Goal: Task Accomplishment & Management: Manage account settings

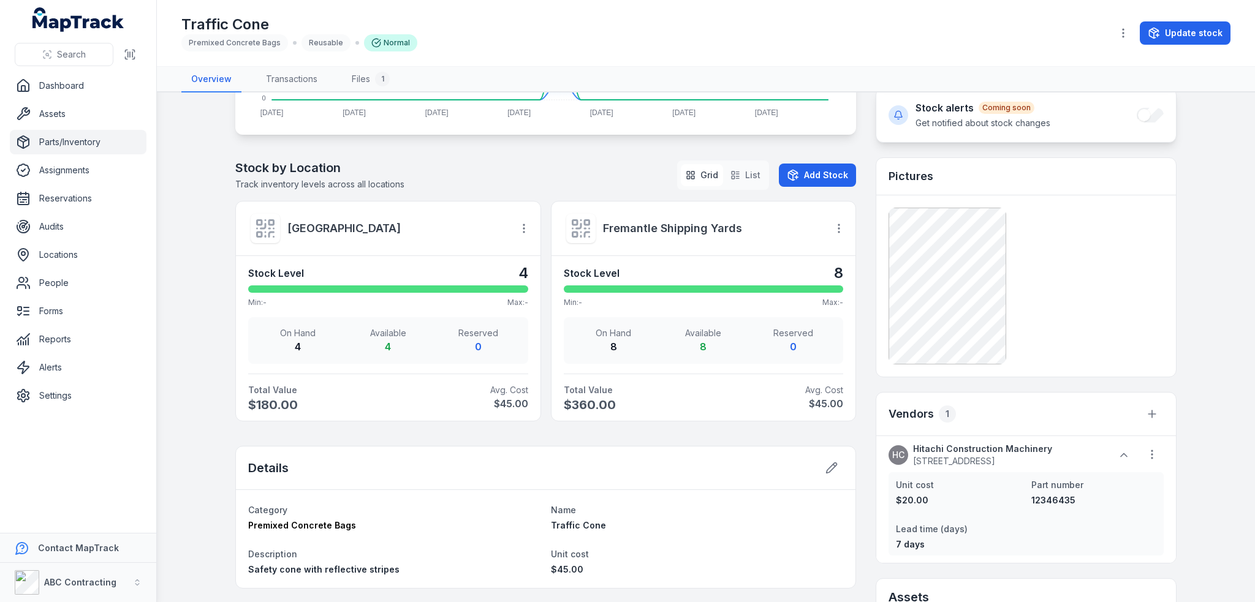
scroll to position [444, 0]
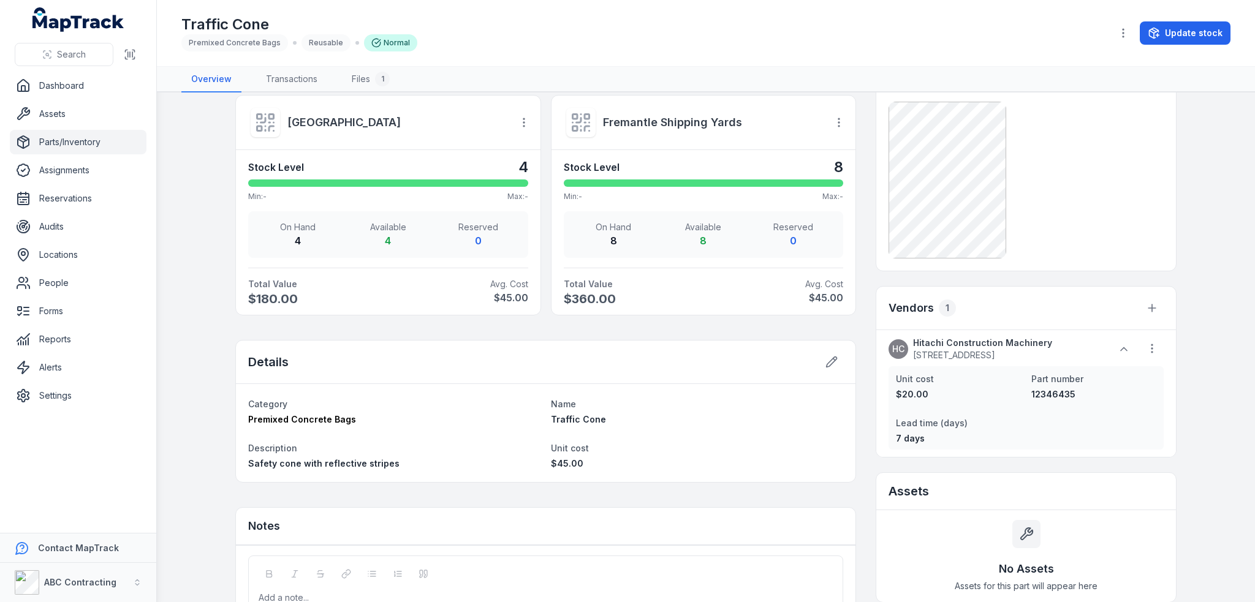
drag, startPoint x: 807, startPoint y: 19, endPoint x: 789, endPoint y: 68, distance: 51.9
click at [807, 19] on div "Traffic Cone Premixed Concrete Bags Reusable Normal" at bounding box center [641, 33] width 921 height 37
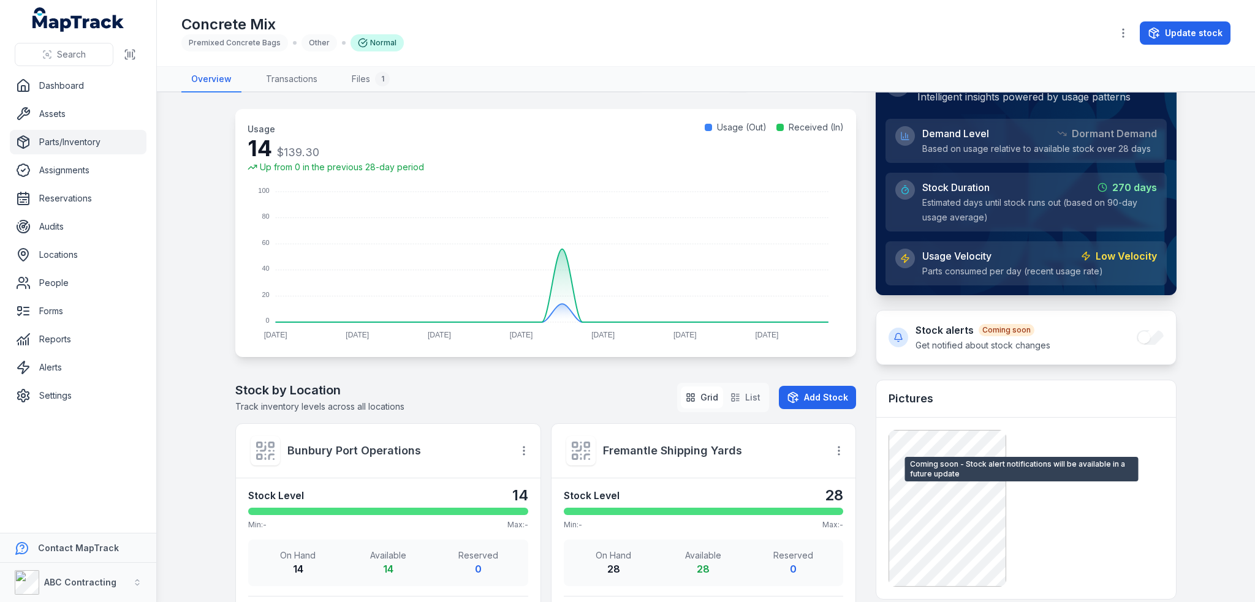
scroll to position [123, 0]
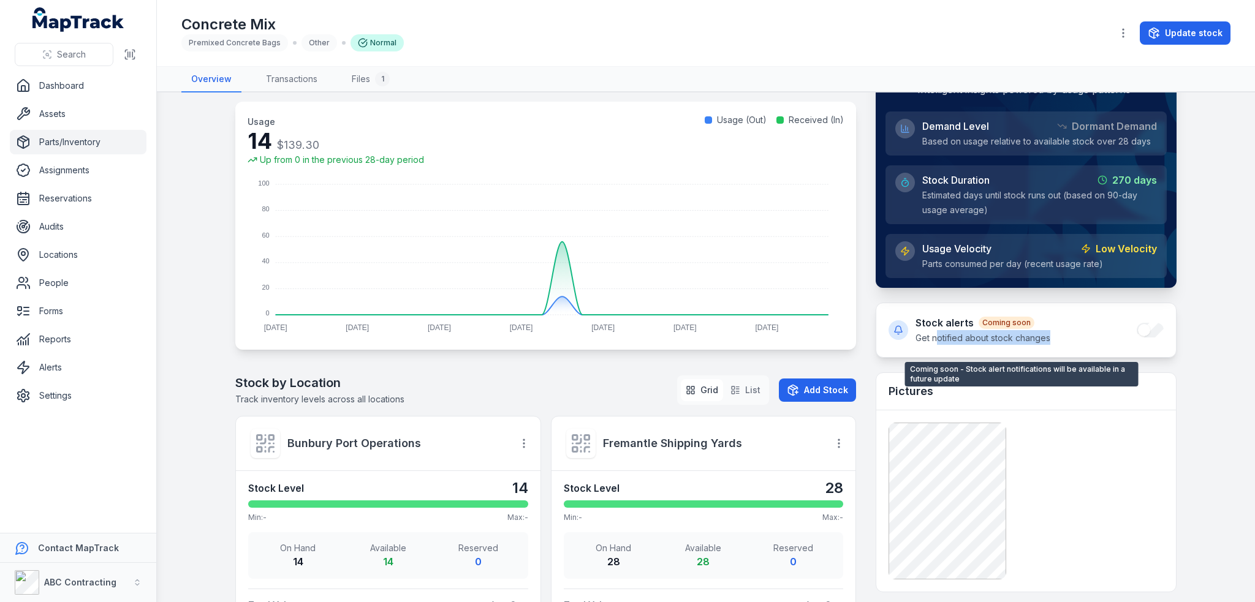
drag, startPoint x: 933, startPoint y: 340, endPoint x: 1174, endPoint y: 353, distance: 241.8
click at [1101, 344] on div "Stock alerts Coming soon Get notified about stock changes" at bounding box center [1026, 330] width 300 height 54
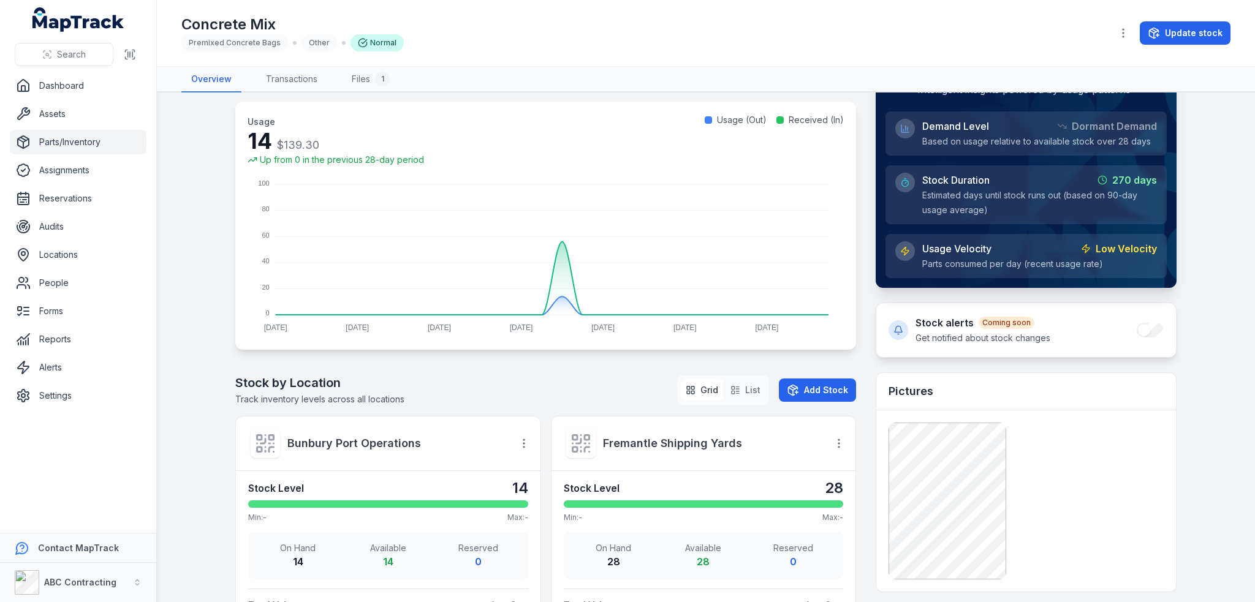
click at [1175, 353] on main "Total Value $417.90 Available 42 On Hand 42 Reserved 0 Usage Trends ( 28 Days) …" at bounding box center [706, 348] width 1098 height 510
click at [1143, 330] on div "Stock alerts Coming soon Get notified about stock changes" at bounding box center [1026, 330] width 300 height 54
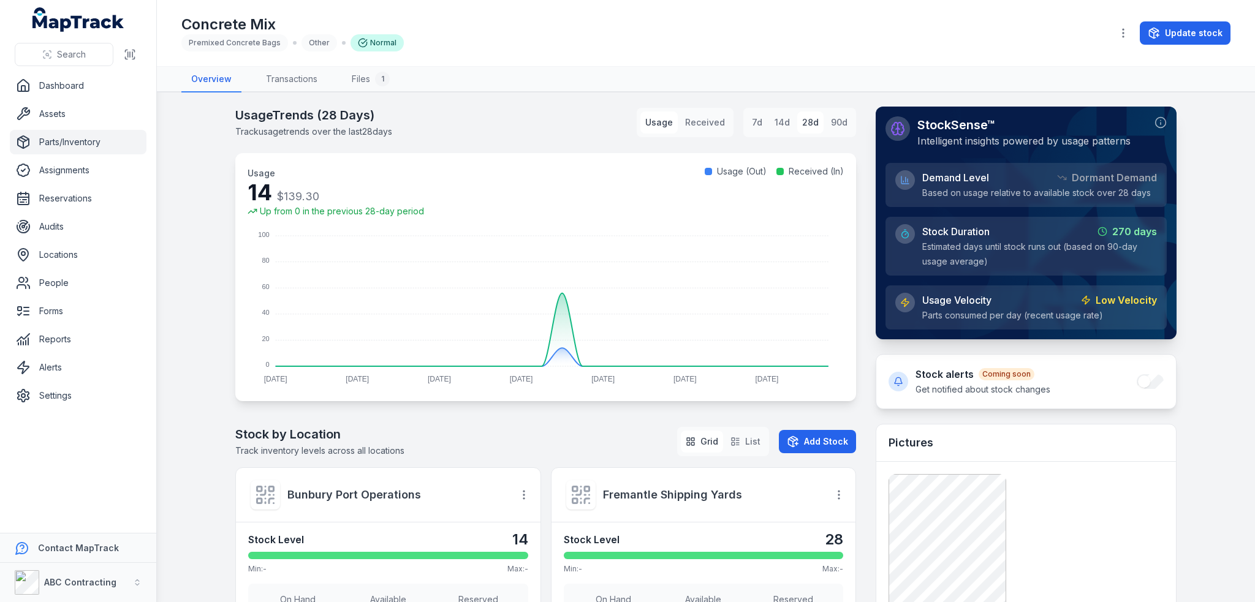
scroll to position [0, 0]
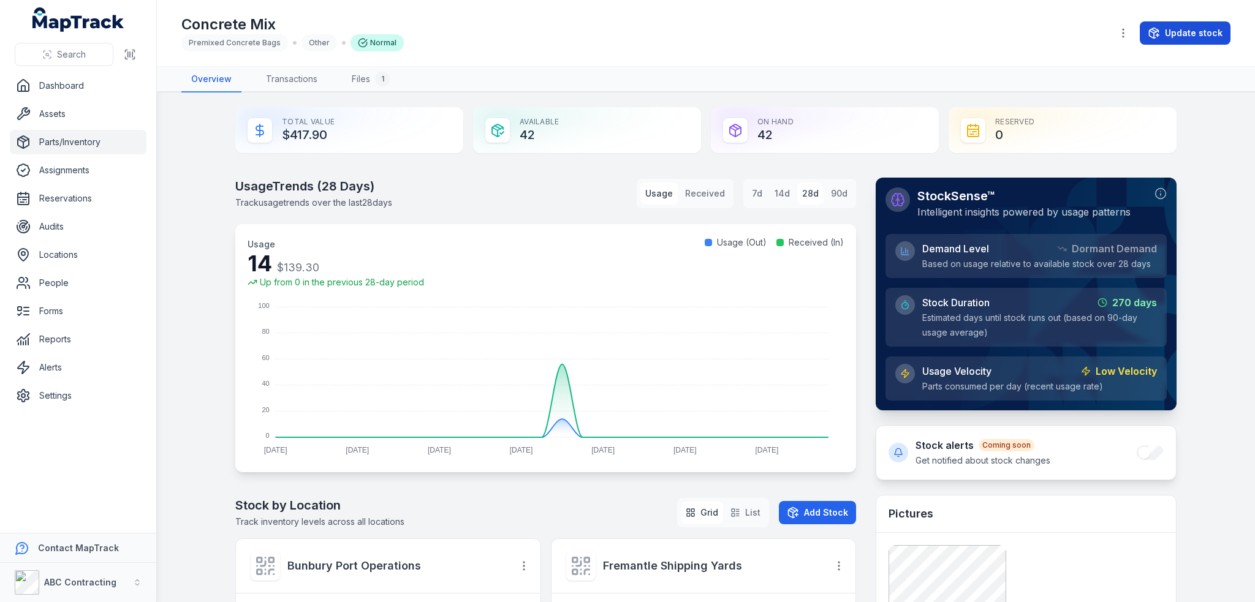
click at [1193, 31] on button "Update stock" at bounding box center [1185, 32] width 91 height 23
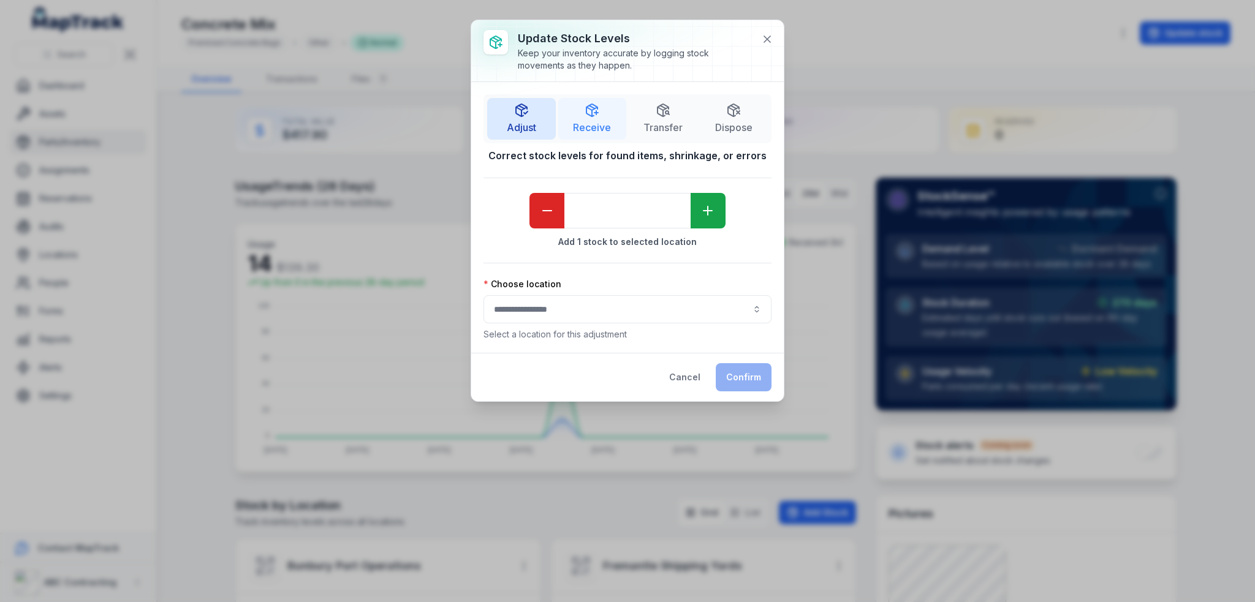
click at [592, 114] on line "button" at bounding box center [592, 113] width 0 height 6
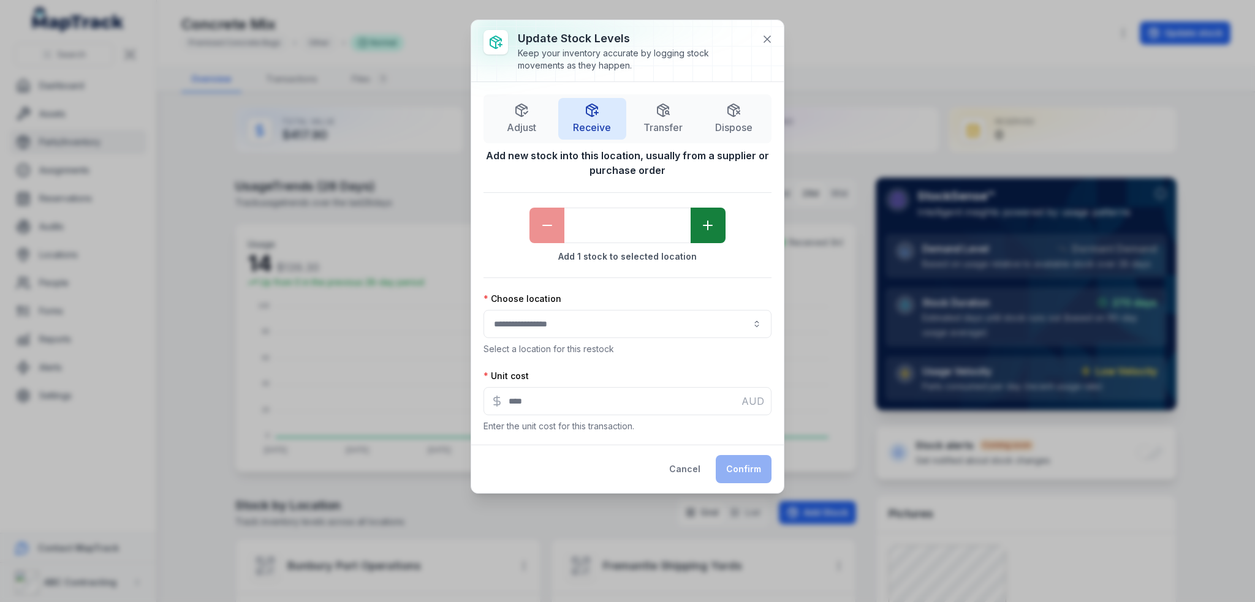
click at [705, 222] on icon "button" at bounding box center [708, 225] width 15 height 15
type input "*"
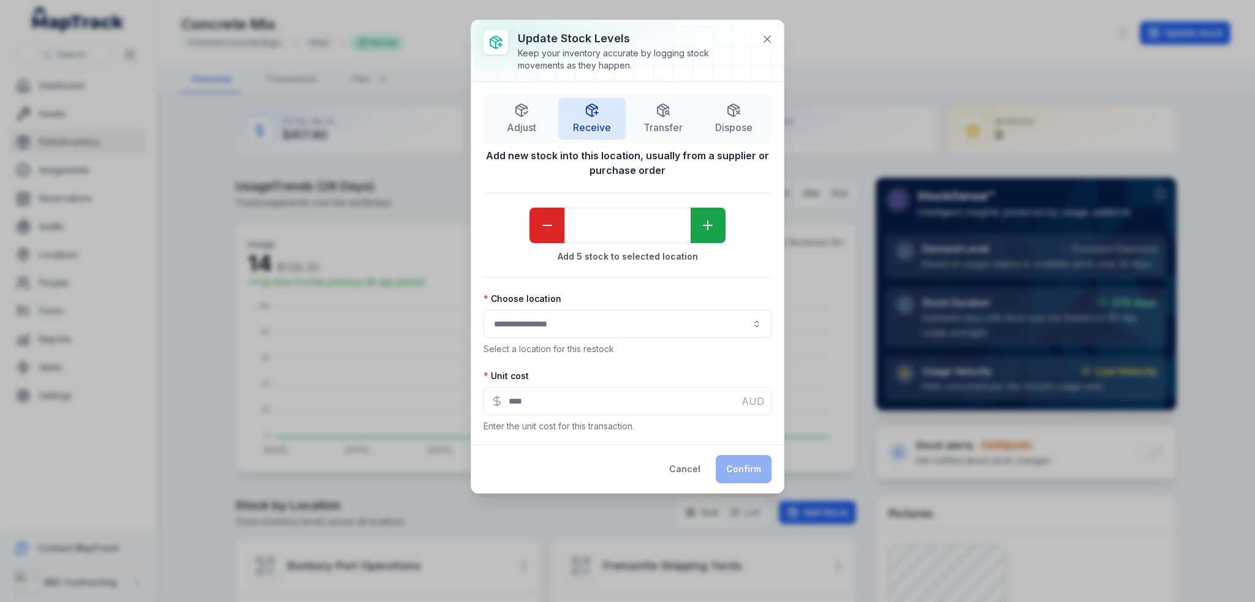
click at [755, 320] on button "button" at bounding box center [628, 324] width 288 height 28
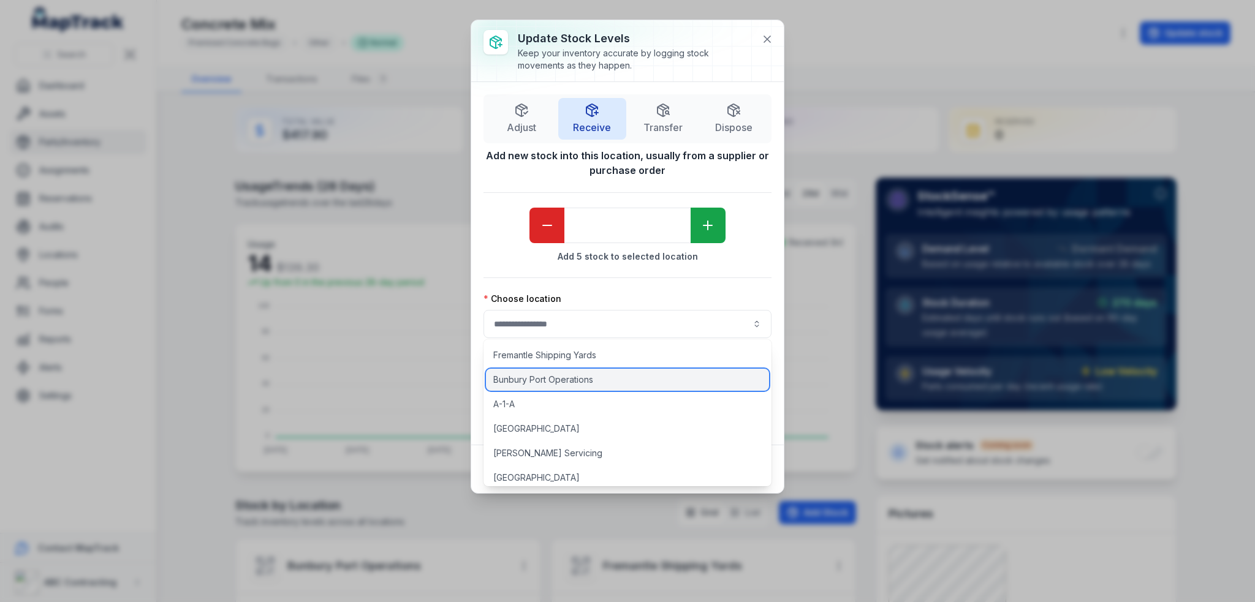
click at [525, 387] on div "Bunbury Port Operations" at bounding box center [627, 380] width 283 height 22
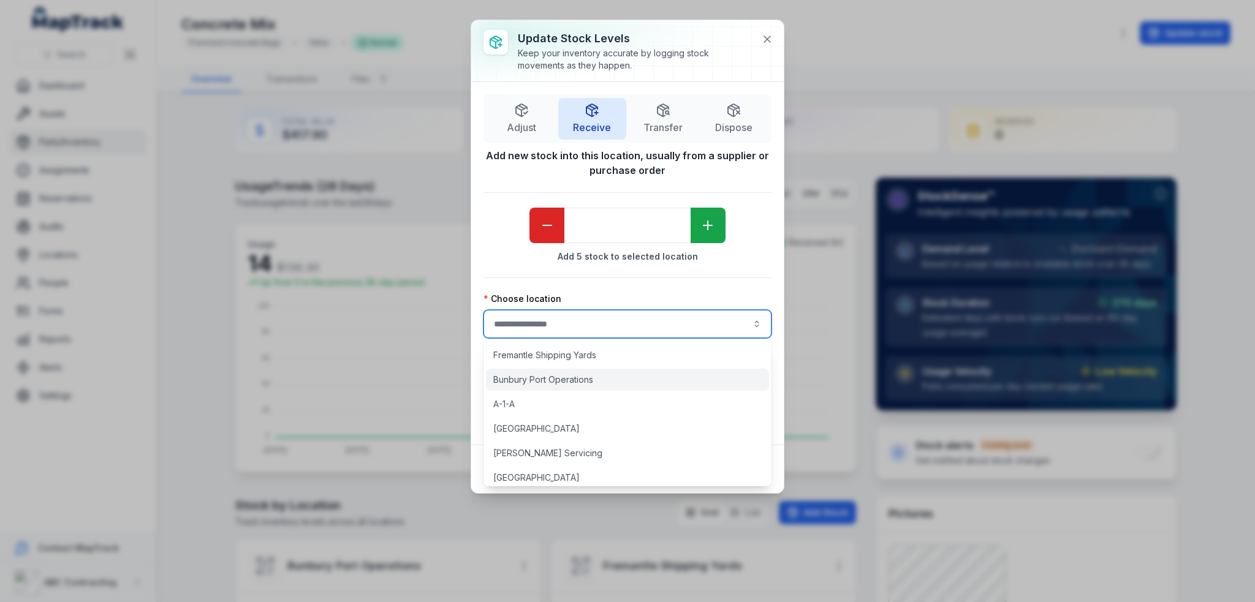
type input "**********"
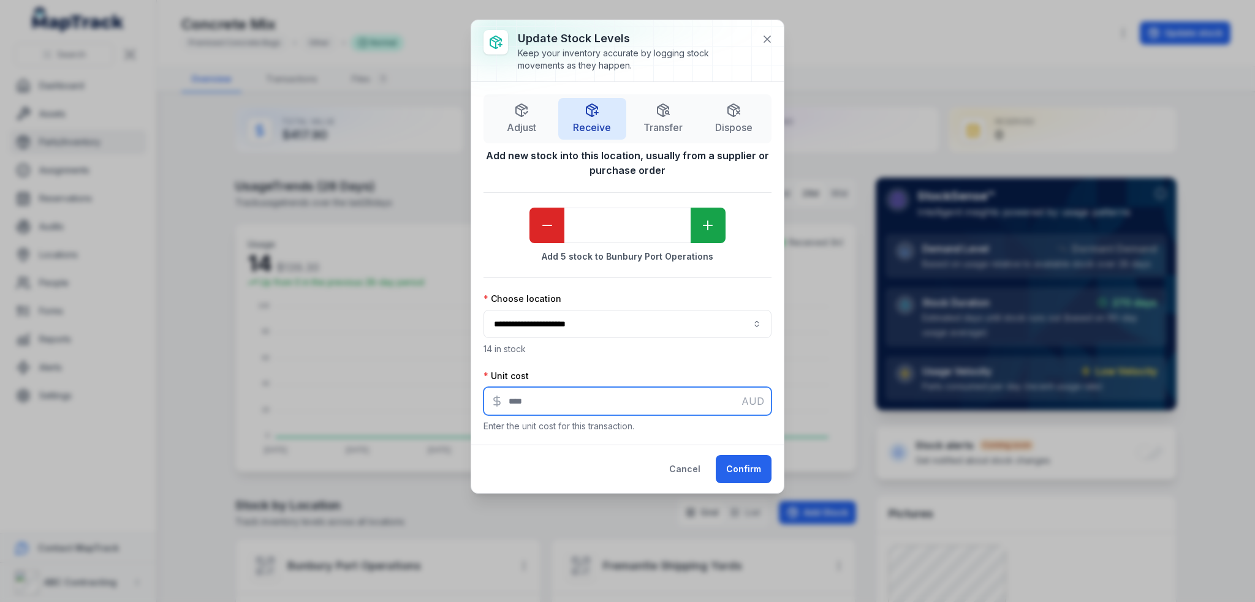
click at [575, 406] on input "****" at bounding box center [628, 401] width 288 height 28
type input "****"
click at [751, 475] on button "Confirm" at bounding box center [744, 469] width 56 height 28
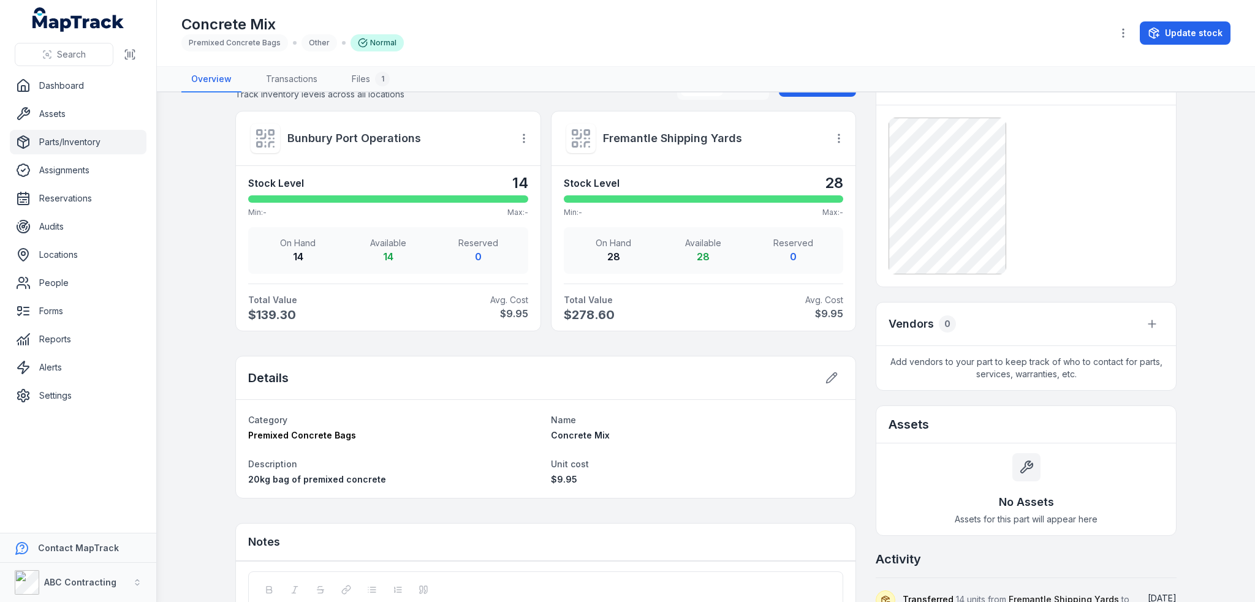
scroll to position [429, 0]
